Goal: Task Accomplishment & Management: Use online tool/utility

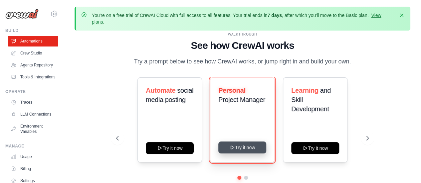
click at [245, 150] on button "Try it now" at bounding box center [242, 148] width 48 height 12
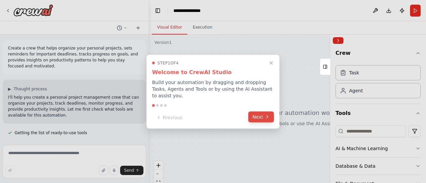
click at [260, 111] on button "Next" at bounding box center [261, 116] width 26 height 11
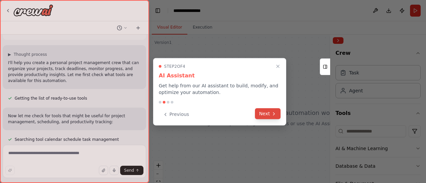
scroll to position [48, 0]
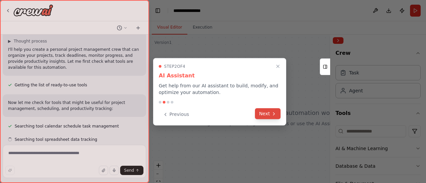
click at [263, 111] on button "Next" at bounding box center [268, 113] width 26 height 11
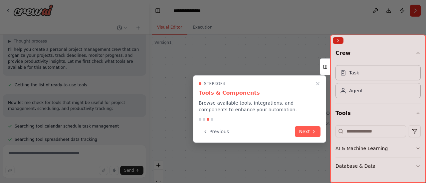
scroll to position [61, 0]
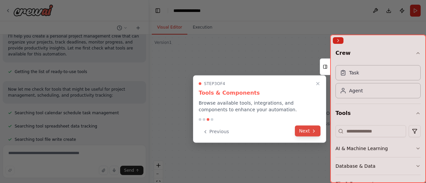
click at [305, 135] on button "Next" at bounding box center [308, 131] width 26 height 11
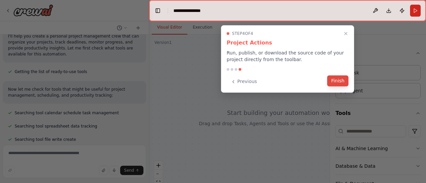
click at [342, 83] on button "Finish" at bounding box center [337, 81] width 21 height 11
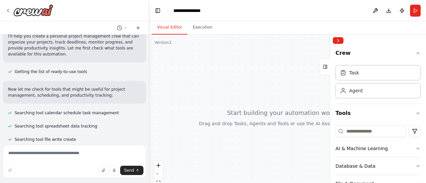
scroll to position [83, 0]
